Goal: Information Seeking & Learning: Learn about a topic

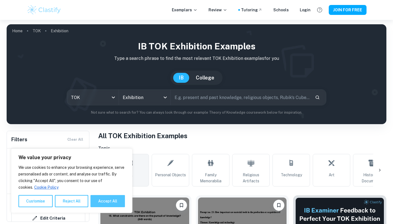
click at [118, 198] on button "Accept All" at bounding box center [108, 201] width 34 height 12
checkbox input "true"
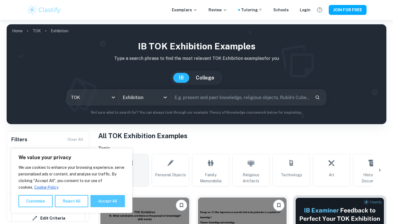
checkbox input "true"
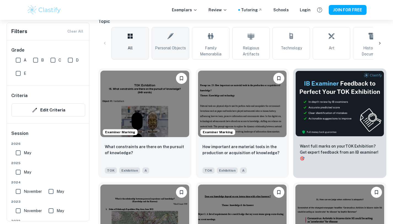
scroll to position [134, 0]
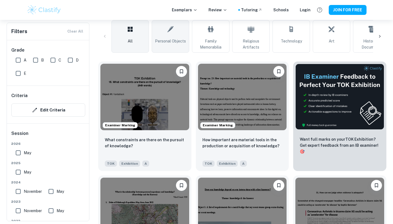
click at [174, 30] on link "Personal Objects" at bounding box center [171, 36] width 38 height 33
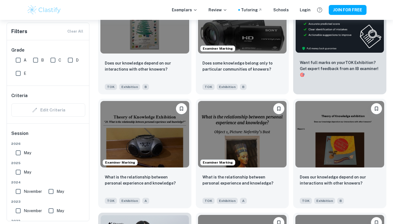
scroll to position [211, 0]
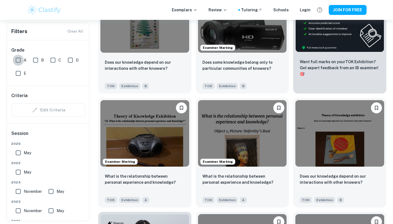
click at [19, 59] on input "A" at bounding box center [18, 60] width 11 height 11
checkbox input "true"
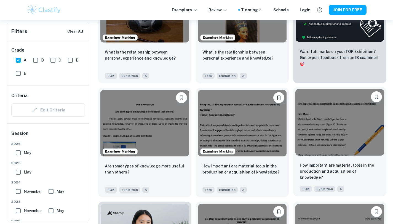
scroll to position [234, 0]
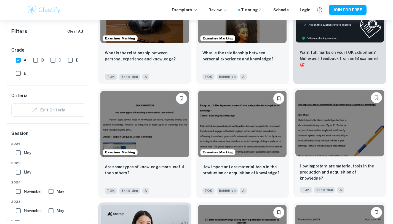
click at [331, 118] on img at bounding box center [340, 123] width 89 height 67
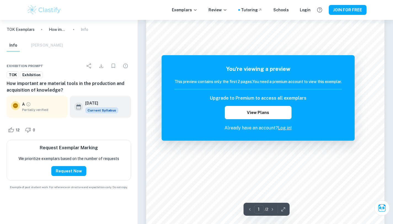
scroll to position [116, 0]
